Goal: Navigation & Orientation: Find specific page/section

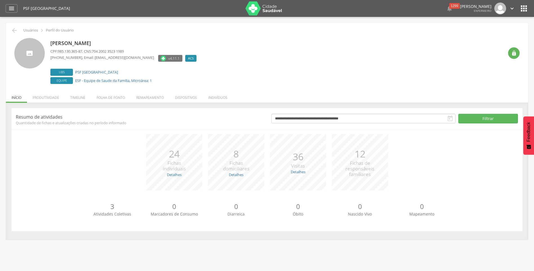
click at [302, 167] on span "Visitas" at bounding box center [298, 165] width 14 height 6
click at [297, 162] on p "36" at bounding box center [298, 157] width 14 height 14
click at [43, 98] on li "Produtividade" at bounding box center [46, 95] width 38 height 13
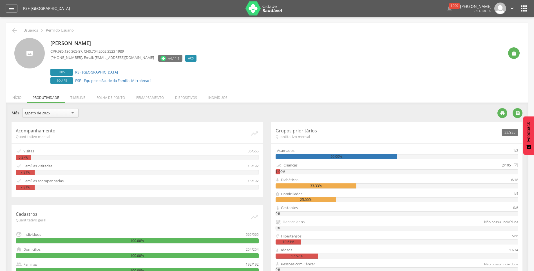
scroll to position [28, 0]
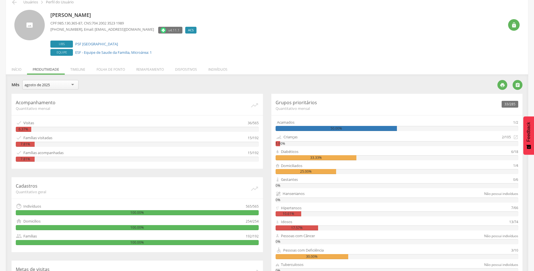
click at [79, 129] on div "6.37%" at bounding box center [137, 129] width 243 height 5
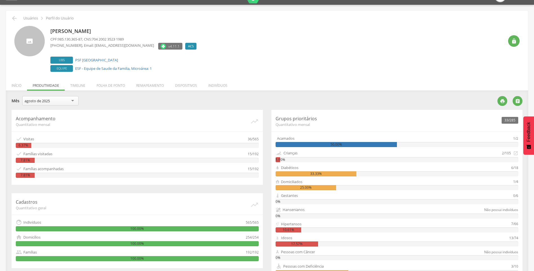
scroll to position [0, 0]
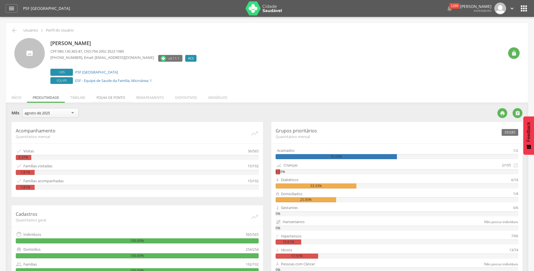
click at [105, 98] on li "Folha de ponto" at bounding box center [111, 95] width 40 height 13
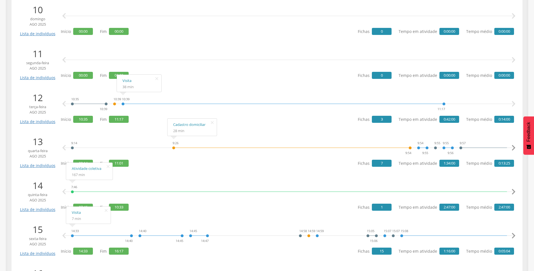
scroll to position [563, 0]
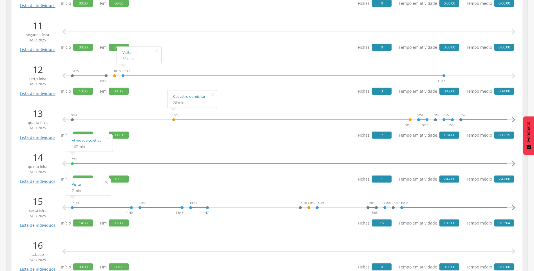
click at [105, 182] on icon "" at bounding box center [106, 182] width 9 height 8
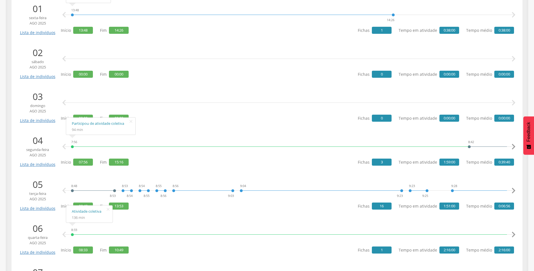
scroll to position [0, 0]
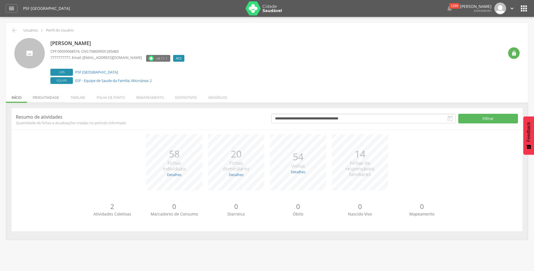
click at [49, 96] on li "Produtividade" at bounding box center [46, 95] width 38 height 13
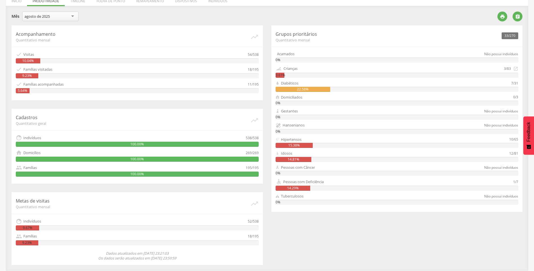
scroll to position [40, 0]
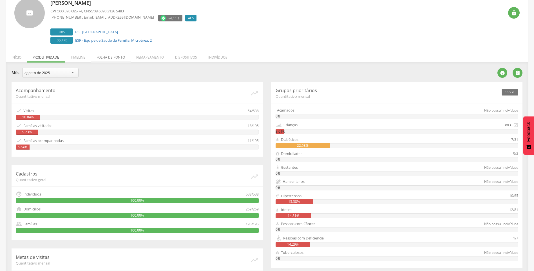
click at [111, 57] on li "Folha de ponto" at bounding box center [111, 55] width 40 height 13
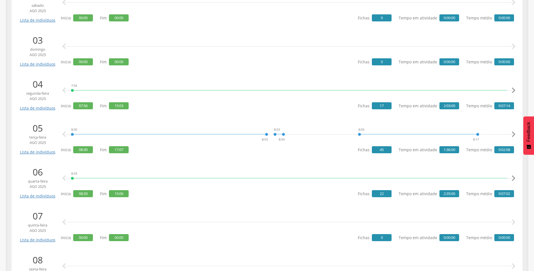
scroll to position [28, 0]
